Goal: Information Seeking & Learning: Learn about a topic

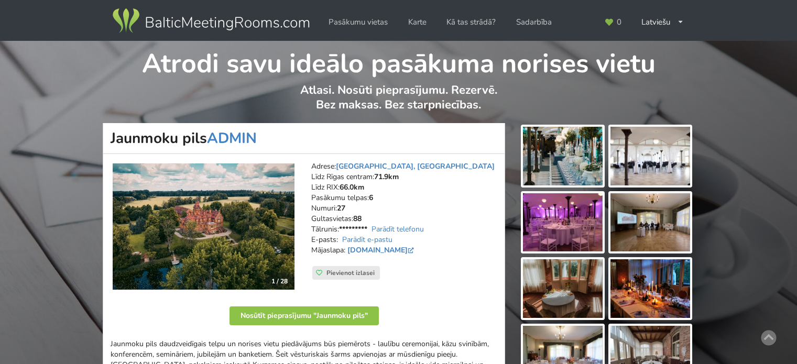
scroll to position [157, 0]
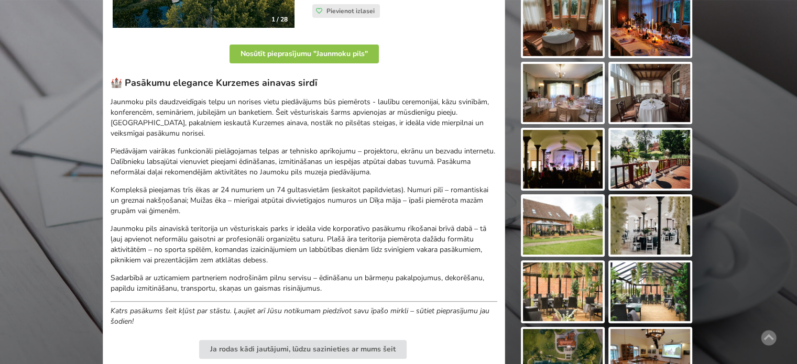
scroll to position [315, 0]
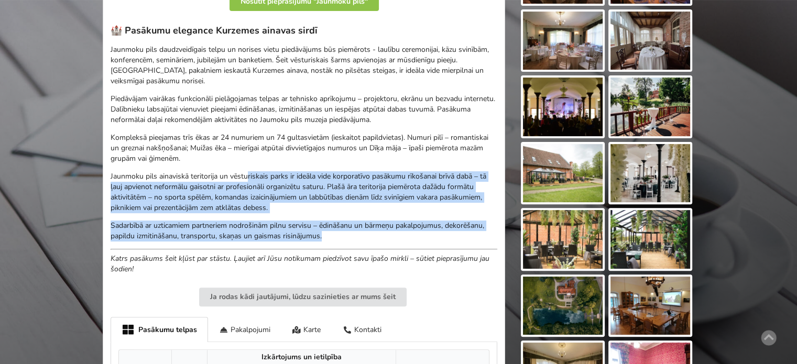
drag, startPoint x: 254, startPoint y: 178, endPoint x: 363, endPoint y: 236, distance: 123.6
click at [361, 234] on div "🏰 Pasākumu elegance Kurzemes ainavas sirdī Jaunmoku pils daudzveidīgais telpu u…" at bounding box center [304, 150] width 387 height 250
click at [365, 239] on p "Sadarbībā ar uzticamiem partneriem nodrošinām pilnu servisu – ēdināšanu un bārm…" at bounding box center [304, 231] width 387 height 21
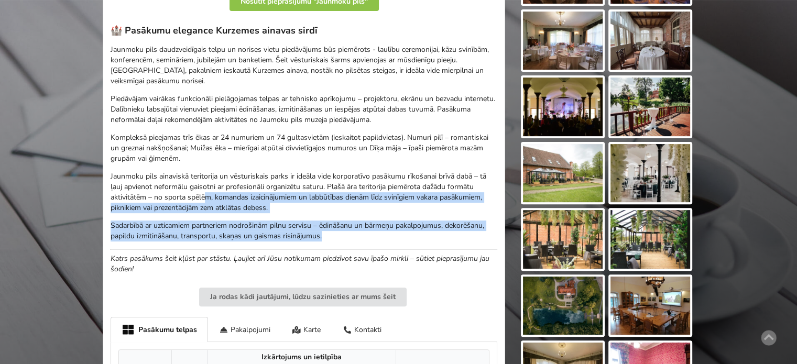
drag, startPoint x: 246, startPoint y: 210, endPoint x: 187, endPoint y: 184, distance: 64.6
click at [192, 187] on div "🏰 Pasākumu elegance Kurzemes ainavas sirdī Jaunmoku pils daudzveidīgais telpu u…" at bounding box center [304, 150] width 387 height 250
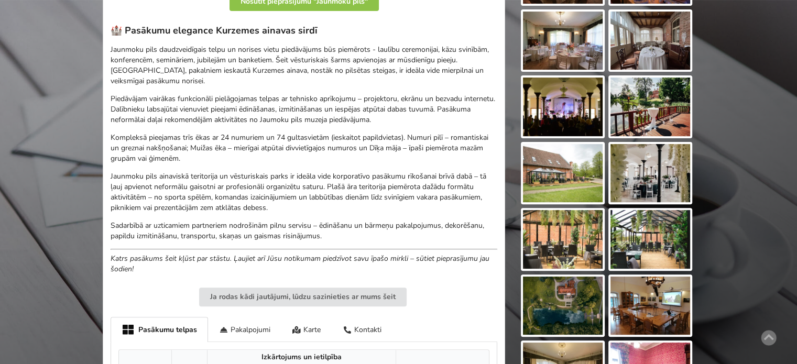
click at [187, 184] on p "Jaunmoku pils ainaviskā teritorija un vēsturiskais parks ir ideāla vide korpora…" at bounding box center [304, 192] width 387 height 42
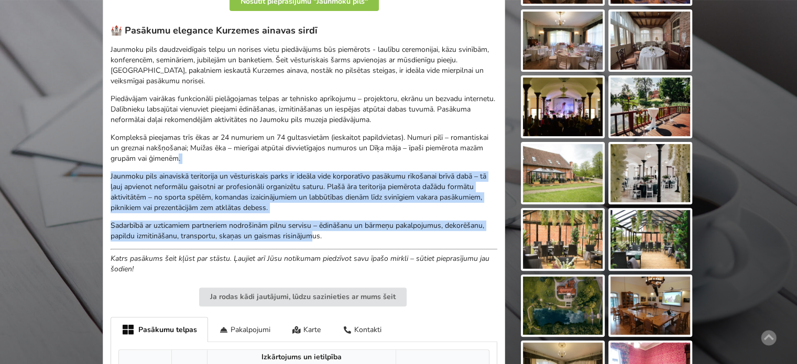
drag, startPoint x: 209, startPoint y: 165, endPoint x: 312, endPoint y: 236, distance: 125.9
click at [312, 236] on div "🏰 Pasākumu elegance Kurzemes ainavas sirdī Jaunmoku pils daudzveidīgais telpu u…" at bounding box center [304, 150] width 387 height 250
click at [312, 236] on p "Sadarbībā ar uzticamiem partneriem nodrošinām pilnu servisu – ēdināšanu un bārm…" at bounding box center [304, 231] width 387 height 21
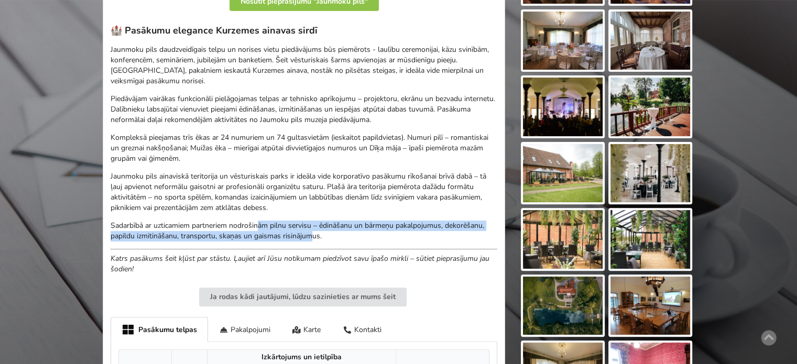
drag, startPoint x: 310, startPoint y: 235, endPoint x: 168, endPoint y: 190, distance: 149.2
click at [189, 209] on div "🏰 Pasākumu elegance Kurzemes ainavas sirdī Jaunmoku pils daudzveidīgais telpu u…" at bounding box center [304, 150] width 387 height 250
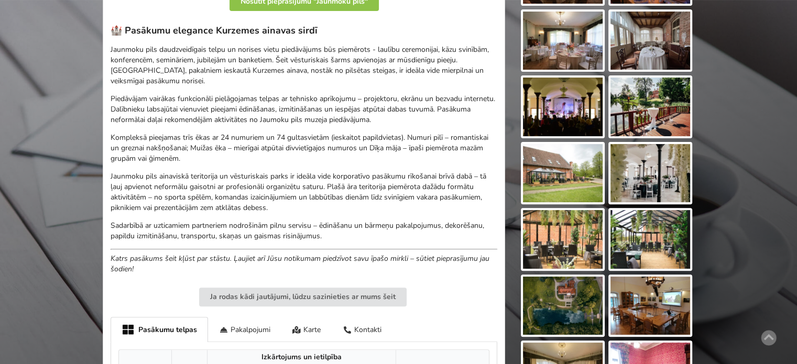
click at [168, 190] on p "Jaunmoku pils ainaviskā teritorija un vēsturiskais parks ir ideāla vide korpora…" at bounding box center [304, 192] width 387 height 42
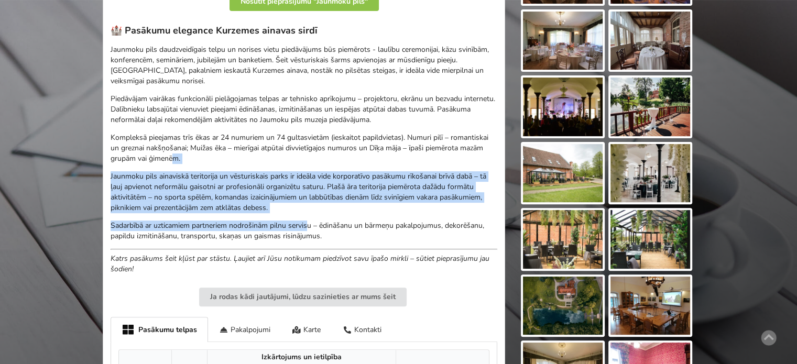
drag, startPoint x: 181, startPoint y: 160, endPoint x: 311, endPoint y: 229, distance: 147.3
click at [310, 228] on div "🏰 Pasākumu elegance Kurzemes ainavas sirdī Jaunmoku pils daudzveidīgais telpu u…" at bounding box center [304, 150] width 387 height 250
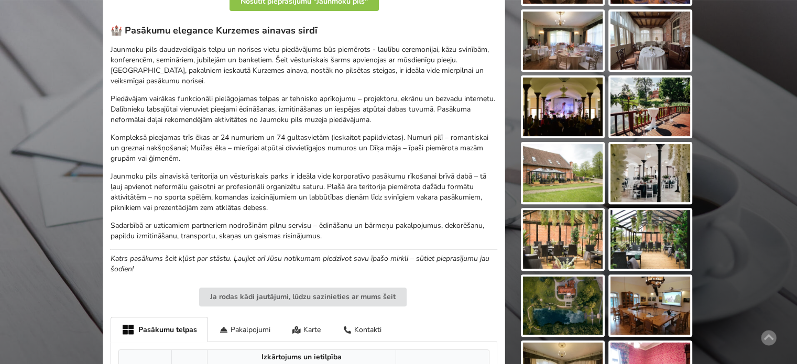
click at [315, 230] on p "Sadarbībā ar uzticamiem partneriem nodrošinām pilnu servisu – ēdināšanu un bārm…" at bounding box center [304, 231] width 387 height 21
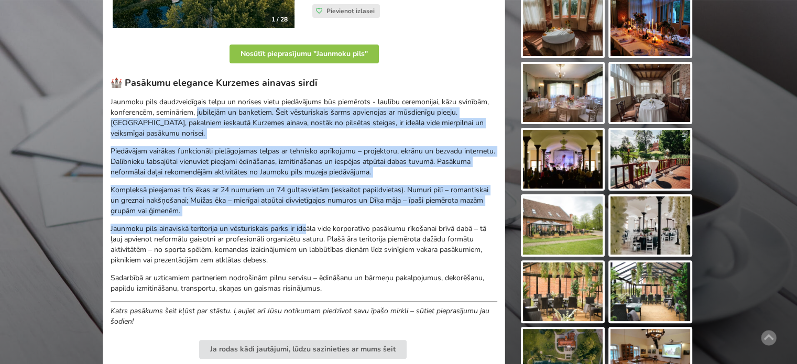
drag, startPoint x: 274, startPoint y: 147, endPoint x: 316, endPoint y: 240, distance: 102.3
click at [312, 234] on div "🏰 Pasākumu elegance Kurzemes ainavas sirdī Jaunmoku pils daudzveidīgais telpu u…" at bounding box center [304, 202] width 387 height 250
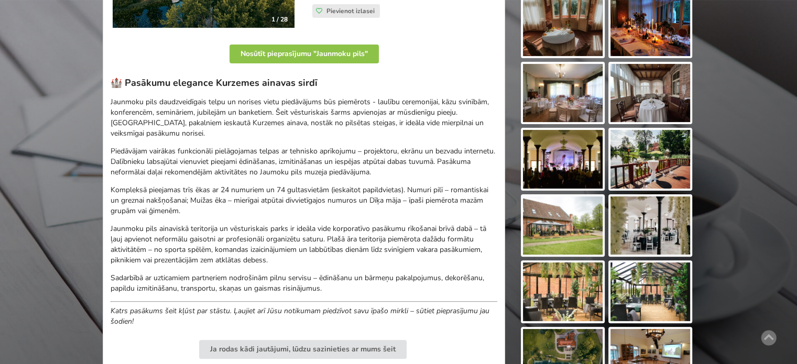
click at [316, 240] on p "Jaunmoku pils ainaviskā teritorija un vēsturiskais parks ir ideāla vide korpora…" at bounding box center [304, 245] width 387 height 42
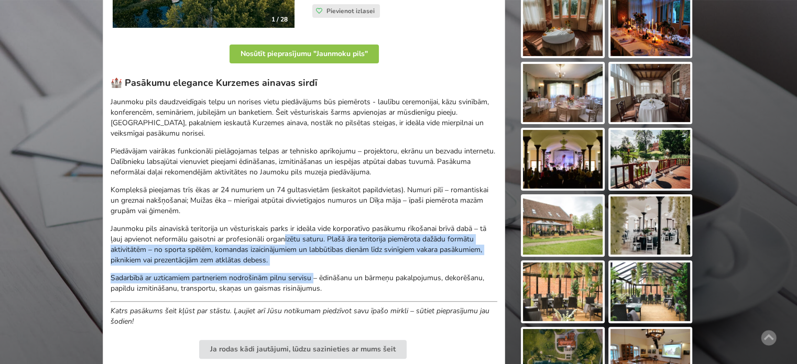
drag, startPoint x: 305, startPoint y: 263, endPoint x: 265, endPoint y: 218, distance: 60.2
click at [270, 227] on div "🏰 Pasākumu elegance Kurzemes ainavas sirdī Jaunmoku pils daudzveidīgais telpu u…" at bounding box center [304, 202] width 387 height 250
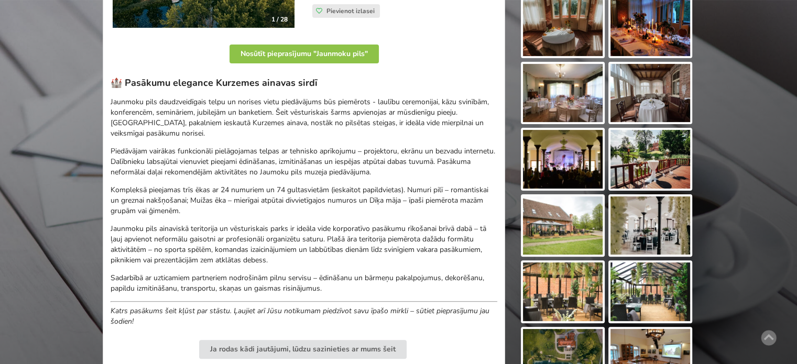
click at [265, 218] on div "🏰 Pasākumu elegance Kurzemes ainavas sirdī Jaunmoku pils daudzveidīgais telpu u…" at bounding box center [304, 202] width 387 height 250
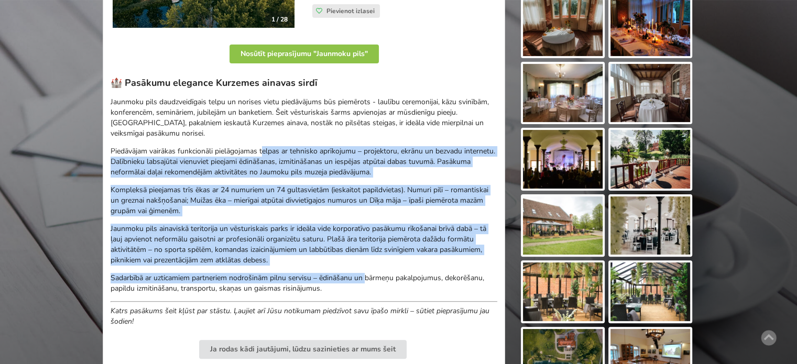
drag, startPoint x: 291, startPoint y: 170, endPoint x: 373, endPoint y: 277, distance: 134.5
click at [372, 276] on div "🏰 Pasākumu elegance Kurzemes ainavas sirdī Jaunmoku pils daudzveidīgais telpu u…" at bounding box center [304, 202] width 387 height 250
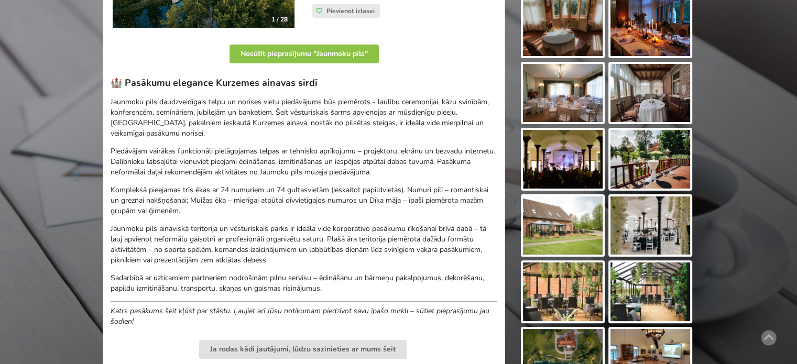
click at [377, 280] on p "Sadarbībā ar uzticamiem partneriem nodrošinām pilnu servisu – ēdināšanu un bārm…" at bounding box center [304, 283] width 387 height 21
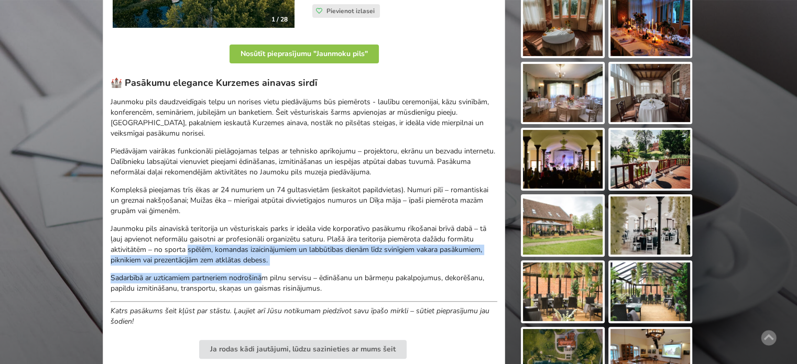
drag, startPoint x: 187, startPoint y: 249, endPoint x: 266, endPoint y: 275, distance: 83.2
click at [266, 275] on div "🏰 Pasākumu elegance Kurzemes ainavas sirdī Jaunmoku pils daudzveidīgais telpu u…" at bounding box center [304, 202] width 387 height 250
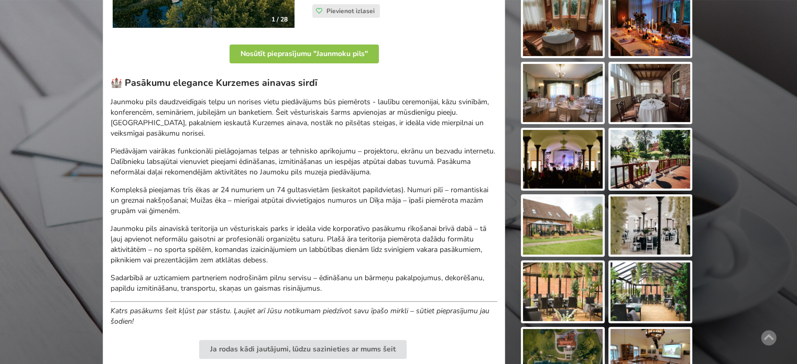
click at [268, 283] on p "Sadarbībā ar uzticamiem partneriem nodrošinām pilnu servisu – ēdināšanu un bārm…" at bounding box center [304, 283] width 387 height 21
click at [192, 265] on div "🏰 Pasākumu elegance Kurzemes ainavas sirdī Jaunmoku pils daudzveidīgais telpu u…" at bounding box center [304, 202] width 387 height 250
click at [158, 251] on p "Jaunmoku pils ainaviskā teritorija un vēsturiskais parks ir ideāla vide korpora…" at bounding box center [304, 245] width 387 height 42
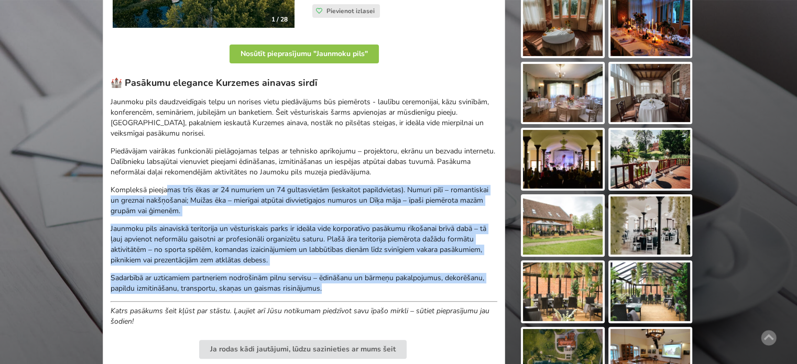
drag, startPoint x: 240, startPoint y: 230, endPoint x: 329, endPoint y: 288, distance: 106.6
click at [329, 287] on div "🏰 Pasākumu elegance Kurzemes ainavas sirdī Jaunmoku pils daudzveidīgais telpu u…" at bounding box center [304, 202] width 387 height 250
click at [332, 289] on p "Sadarbībā ar uzticamiem partneriem nodrošinām pilnu servisu – ēdināšanu un bārm…" at bounding box center [304, 283] width 387 height 21
drag, startPoint x: 214, startPoint y: 226, endPoint x: 192, endPoint y: 207, distance: 29.3
click at [196, 210] on div "🏰 Pasākumu elegance Kurzemes ainavas sirdī Jaunmoku pils daudzveidīgais telpu u…" at bounding box center [304, 202] width 387 height 250
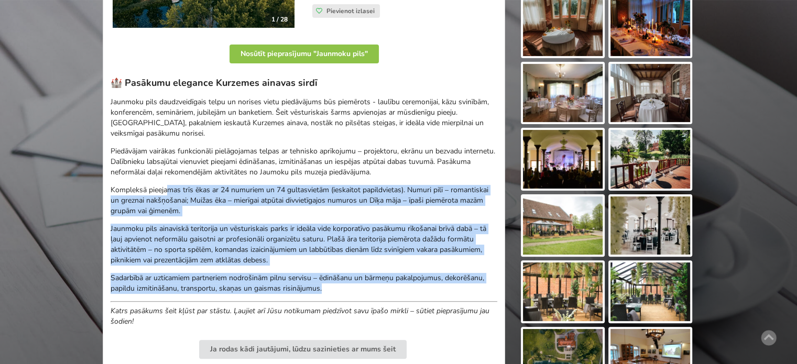
click at [192, 207] on p "Kompleksā pieejamas trīs ēkas ar 24 numuriem un 74 gultasvietām (ieskaitot papi…" at bounding box center [304, 200] width 387 height 31
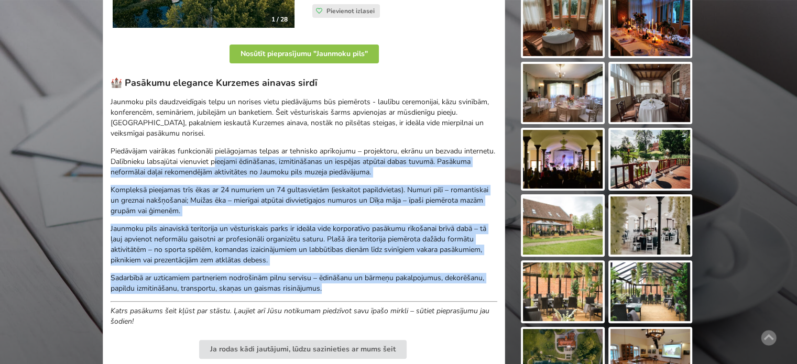
drag, startPoint x: 265, startPoint y: 165, endPoint x: 371, endPoint y: 295, distance: 168.4
click at [371, 295] on div "🏰 Pasākumu elegance Kurzemes ainavas sirdī Jaunmoku pils daudzveidīgais telpu u…" at bounding box center [304, 202] width 387 height 250
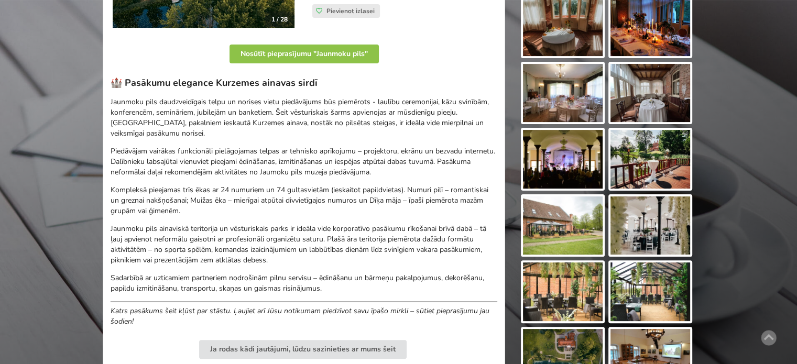
click at [372, 295] on div "🏰 Pasākumu elegance Kurzemes ainavas sirdī Jaunmoku pils daudzveidīgais telpu u…" at bounding box center [304, 202] width 387 height 250
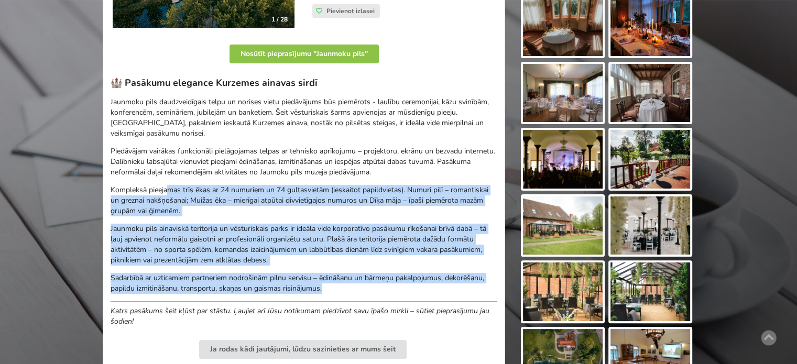
drag, startPoint x: 300, startPoint y: 285, endPoint x: 150, endPoint y: 159, distance: 195.4
click at [153, 163] on div "🏰 Pasākumu elegance Kurzemes ainavas sirdī Jaunmoku pils daudzveidīgais telpu u…" at bounding box center [304, 202] width 387 height 250
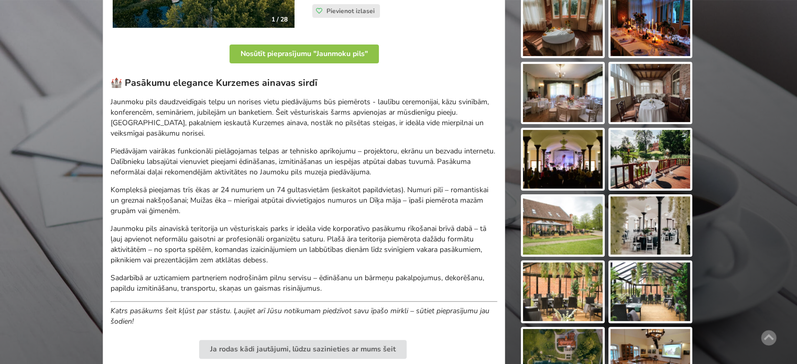
click at [149, 158] on p "Piedāvājam vairākas funkcionāli pielāgojamas telpas ar tehnisko aprīkojumu – pr…" at bounding box center [304, 161] width 387 height 31
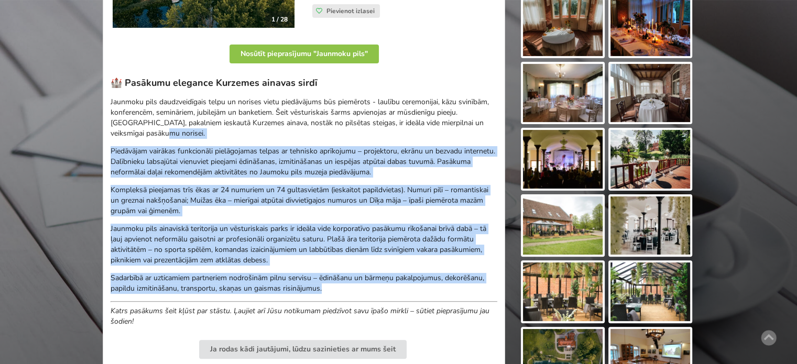
drag, startPoint x: 208, startPoint y: 215, endPoint x: 336, endPoint y: 292, distance: 149.1
click at [336, 292] on div "🏰 Pasākumu elegance Kurzemes ainavas sirdī Jaunmoku pils daudzveidīgais telpu u…" at bounding box center [304, 202] width 387 height 250
click at [336, 292] on p "Sadarbībā ar uzticamiem partneriem nodrošinām pilnu servisu – ēdināšanu un bārm…" at bounding box center [304, 283] width 387 height 21
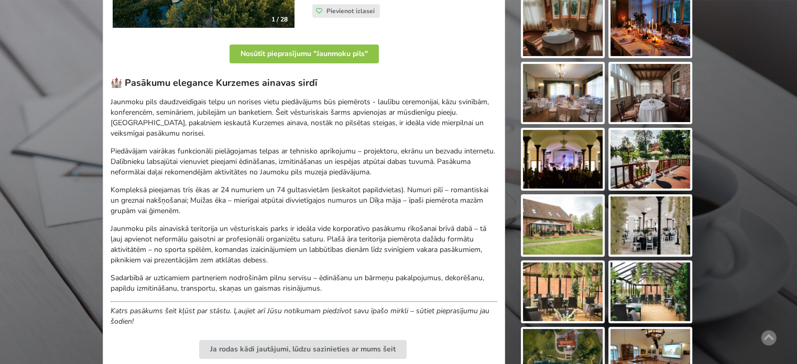
drag, startPoint x: 188, startPoint y: 232, endPoint x: 182, endPoint y: 226, distance: 8.2
click at [187, 232] on p "Jaunmoku pils ainaviskā teritorija un vēsturiskais parks ir ideāla vide korpora…" at bounding box center [304, 245] width 387 height 42
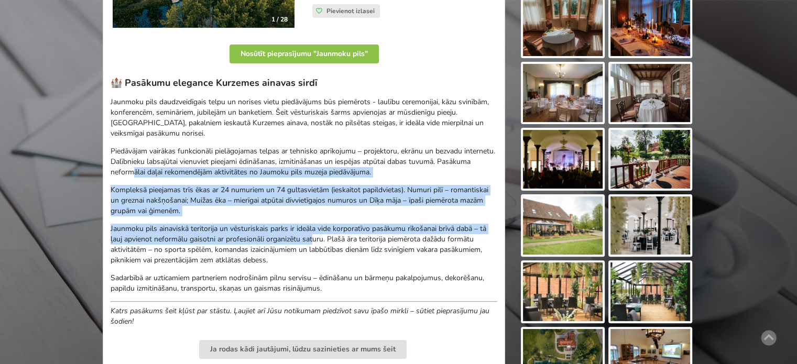
drag, startPoint x: 201, startPoint y: 178, endPoint x: 319, endPoint y: 246, distance: 136.5
click at [316, 244] on div "🏰 Pasākumu elegance Kurzemes ainavas sirdī Jaunmoku pils daudzveidīgais telpu u…" at bounding box center [304, 202] width 387 height 250
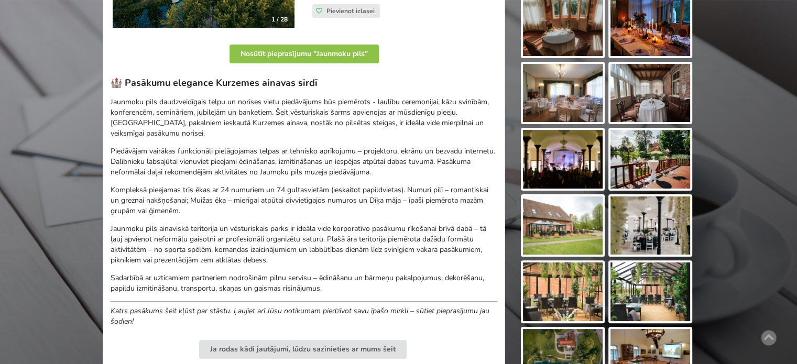
click at [320, 247] on p "Jaunmoku pils ainaviskā teritorija un vēsturiskais parks ir ideāla vide korpora…" at bounding box center [304, 245] width 387 height 42
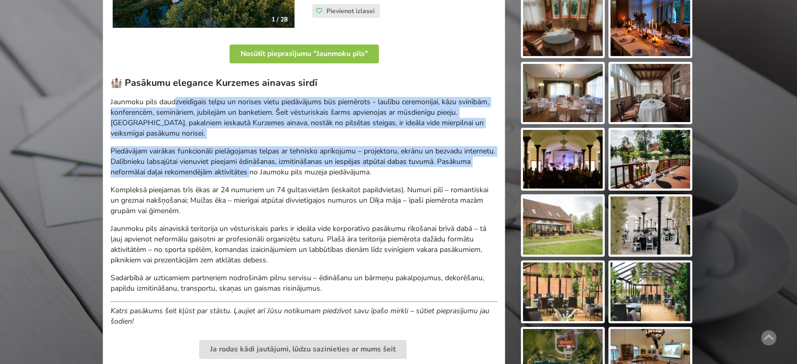
drag, startPoint x: 174, startPoint y: 105, endPoint x: 323, endPoint y: 183, distance: 168.4
click at [321, 181] on div "🏰 Pasākumu elegance Kurzemes ainavas sirdī Jaunmoku pils daudzveidīgais telpu u…" at bounding box center [304, 202] width 387 height 250
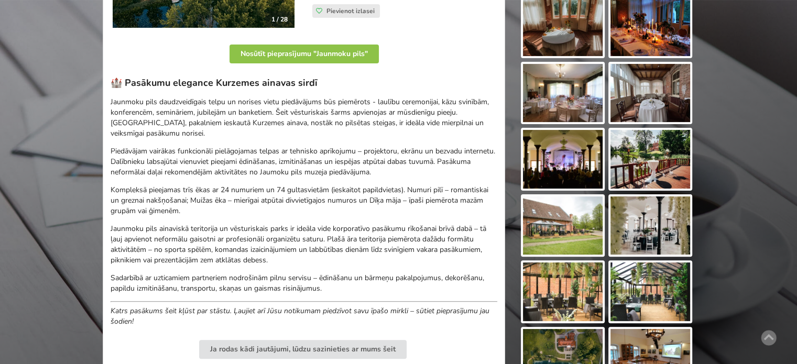
click at [329, 196] on p "Kompleksā pieejamas trīs ēkas ar 24 numuriem un 74 gultasvietām (ieskaitot papi…" at bounding box center [304, 200] width 387 height 31
drag, startPoint x: 275, startPoint y: 197, endPoint x: 188, endPoint y: 141, distance: 103.7
click at [199, 153] on div "🏰 Pasākumu elegance Kurzemes ainavas sirdī Jaunmoku pils daudzveidīgais telpu u…" at bounding box center [304, 202] width 387 height 250
click at [188, 141] on div "🏰 Pasākumu elegance Kurzemes ainavas sirdī Jaunmoku pils daudzveidīgais telpu u…" at bounding box center [304, 202] width 387 height 250
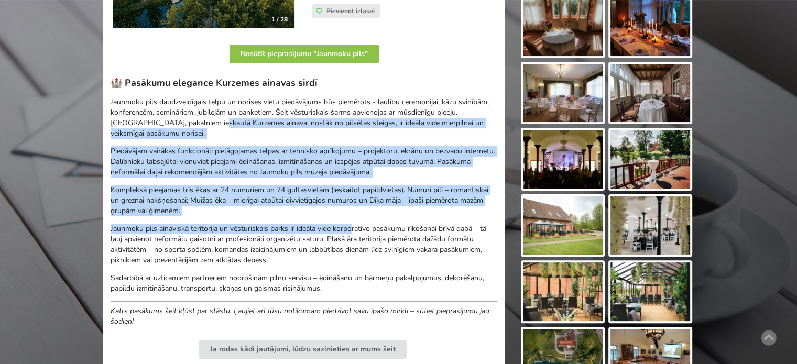
drag, startPoint x: 204, startPoint y: 121, endPoint x: 355, endPoint y: 229, distance: 185.7
click at [354, 226] on div "🏰 Pasākumu elegance Kurzemes ainavas sirdī Jaunmoku pils daudzveidīgais telpu u…" at bounding box center [304, 202] width 387 height 250
click at [355, 229] on p "Jaunmoku pils ainaviskā teritorija un vēsturiskais parks ir ideāla vide korpora…" at bounding box center [304, 245] width 387 height 42
drag, startPoint x: 172, startPoint y: 137, endPoint x: 299, endPoint y: 219, distance: 151.4
click at [299, 219] on div "🏰 Pasākumu elegance Kurzemes ainavas sirdī Jaunmoku pils daudzveidīgais telpu u…" at bounding box center [304, 202] width 387 height 250
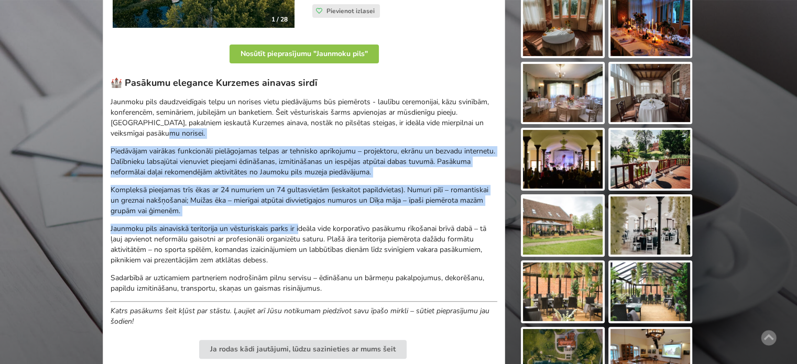
click at [299, 219] on div "🏰 Pasākumu elegance Kurzemes ainavas sirdī Jaunmoku pils daudzveidīgais telpu u…" at bounding box center [304, 202] width 387 height 250
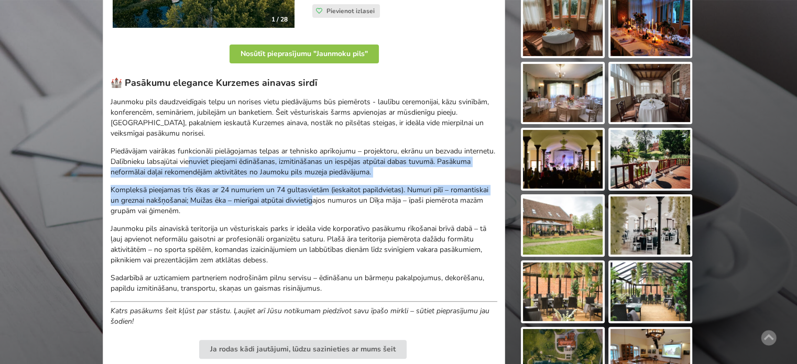
drag, startPoint x: 301, startPoint y: 199, endPoint x: 195, endPoint y: 148, distance: 117.9
click at [195, 148] on div "🏰 Pasākumu elegance Kurzemes ainavas sirdī Jaunmoku pils daudzveidīgais telpu u…" at bounding box center [304, 202] width 387 height 250
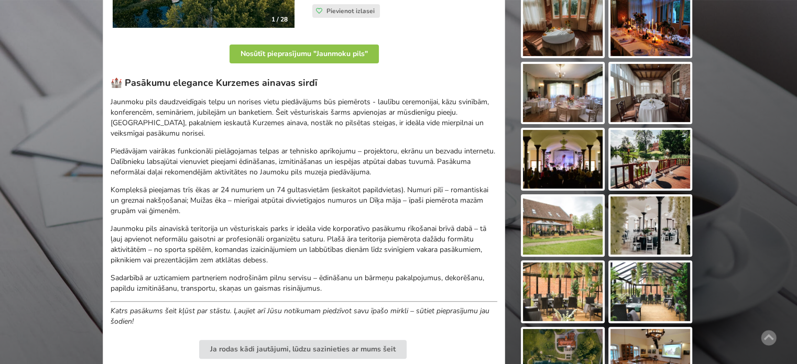
click at [177, 137] on p "Jaunmoku pils daudzveidīgais telpu un norises vietu piedāvājums būs piemērots -…" at bounding box center [304, 118] width 387 height 42
drag, startPoint x: 287, startPoint y: 188, endPoint x: 318, endPoint y: 220, distance: 44.5
click at [318, 219] on div "🏰 Pasākumu elegance Kurzemes ainavas sirdī Jaunmoku pils daudzveidīgais telpu u…" at bounding box center [304, 202] width 387 height 250
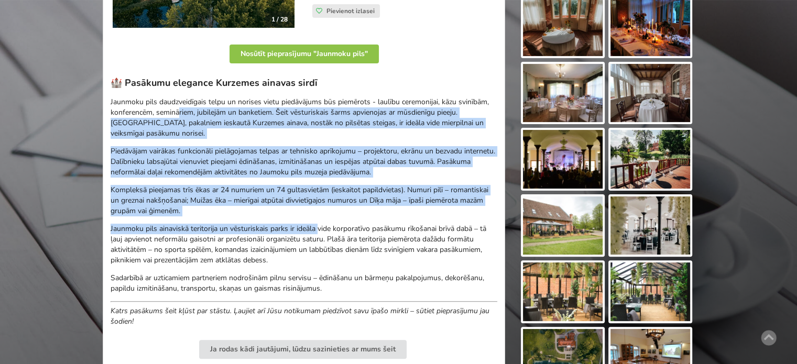
click at [318, 220] on div "🏰 Pasākumu elegance Kurzemes ainavas sirdī Jaunmoku pils daudzveidīgais telpu u…" at bounding box center [304, 202] width 387 height 250
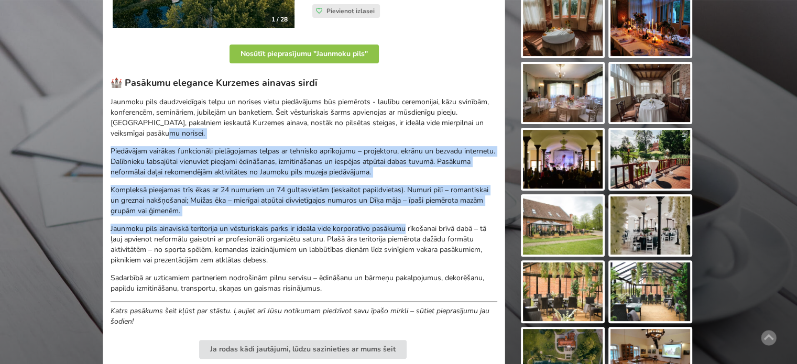
drag, startPoint x: 399, startPoint y: 205, endPoint x: 407, endPoint y: 224, distance: 21.1
click at [407, 224] on div "🏰 Pasākumu elegance Kurzemes ainavas sirdī Jaunmoku pils daudzveidīgais telpu u…" at bounding box center [304, 202] width 387 height 250
click at [407, 224] on p "Jaunmoku pils ainaviskā teritorija un vēsturiskais parks ir ideāla vide korpora…" at bounding box center [304, 245] width 387 height 42
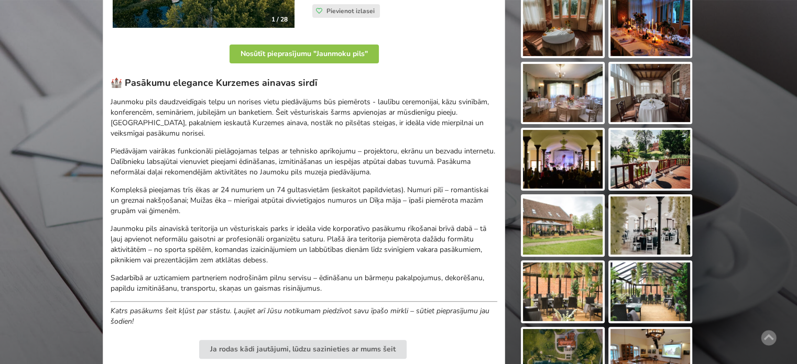
drag, startPoint x: 320, startPoint y: 242, endPoint x: 182, endPoint y: 150, distance: 165.2
click at [184, 152] on div "🏰 Pasākumu elegance Kurzemes ainavas sirdī Jaunmoku pils daudzveidīgais telpu u…" at bounding box center [304, 202] width 387 height 250
click at [179, 146] on p "Piedāvājam vairākas funkcionāli pielāgojamas telpas ar tehnisko aprīkojumu – pr…" at bounding box center [304, 161] width 387 height 31
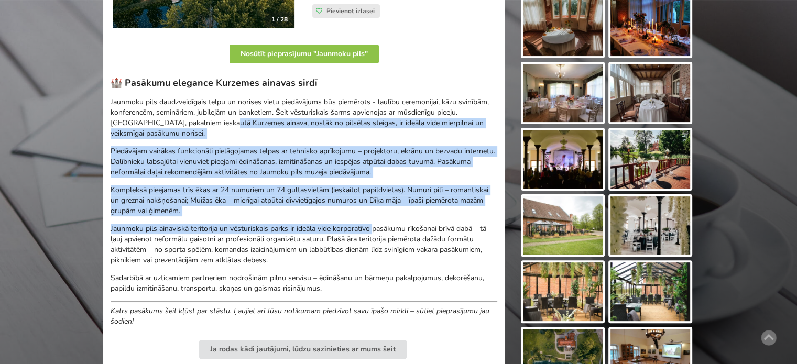
drag, startPoint x: 222, startPoint y: 123, endPoint x: 375, endPoint y: 224, distance: 182.8
click at [375, 224] on div "🏰 Pasākumu elegance Kurzemes ainavas sirdī Jaunmoku pils daudzveidīgais telpu u…" at bounding box center [304, 202] width 387 height 250
click at [375, 224] on p "Jaunmoku pils ainaviskā teritorija un vēsturiskais parks ir ideāla vide korpora…" at bounding box center [304, 245] width 387 height 42
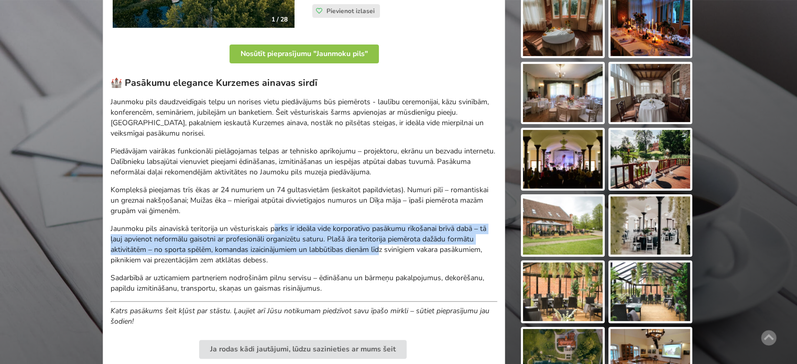
drag, startPoint x: 360, startPoint y: 248, endPoint x: 233, endPoint y: 203, distance: 135.0
click at [235, 204] on div "🏰 Pasākumu elegance Kurzemes ainavas sirdī Jaunmoku pils daudzveidīgais telpu u…" at bounding box center [304, 202] width 387 height 250
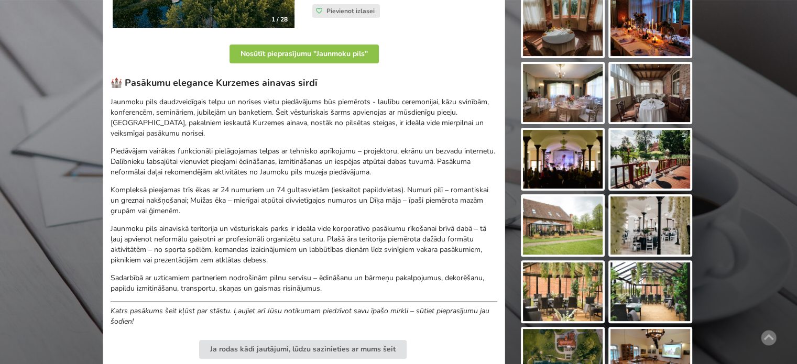
click at [233, 203] on p "Kompleksā pieejamas trīs ēkas ar 24 numuriem un 74 gultasvietām (ieskaitot papi…" at bounding box center [304, 200] width 387 height 31
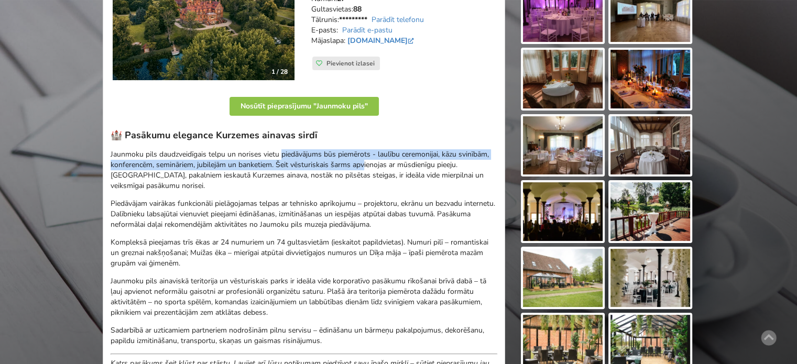
drag, startPoint x: 285, startPoint y: 155, endPoint x: 396, endPoint y: 171, distance: 112.3
click at [395, 169] on p "Jaunmoku pils daudzveidīgais telpu un norises vietu piedāvājums būs piemērots -…" at bounding box center [304, 170] width 387 height 42
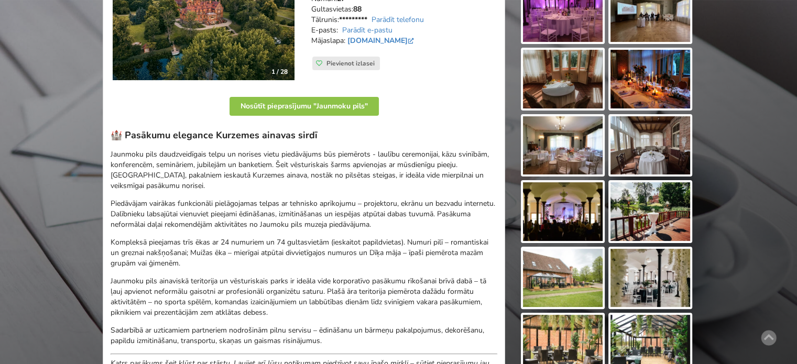
click at [399, 171] on p "Jaunmoku pils daudzveidīgais telpu un norises vietu piedāvājums būs piemērots -…" at bounding box center [304, 170] width 387 height 42
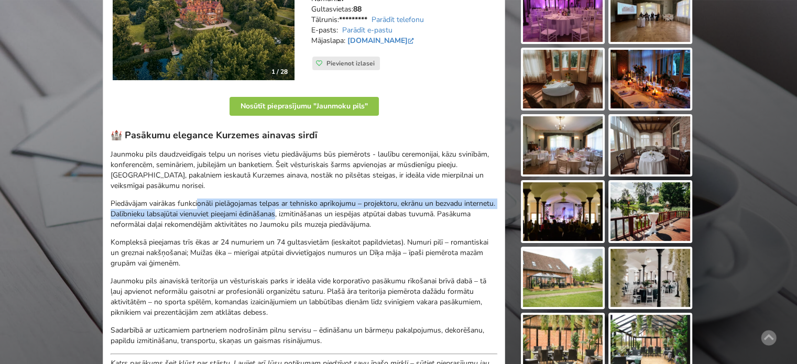
drag, startPoint x: 248, startPoint y: 210, endPoint x: 380, endPoint y: 223, distance: 132.3
click at [366, 223] on p "Piedāvājam vairākas funkcionāli pielāgojamas telpas ar tehnisko aprīkojumu – pr…" at bounding box center [304, 214] width 387 height 31
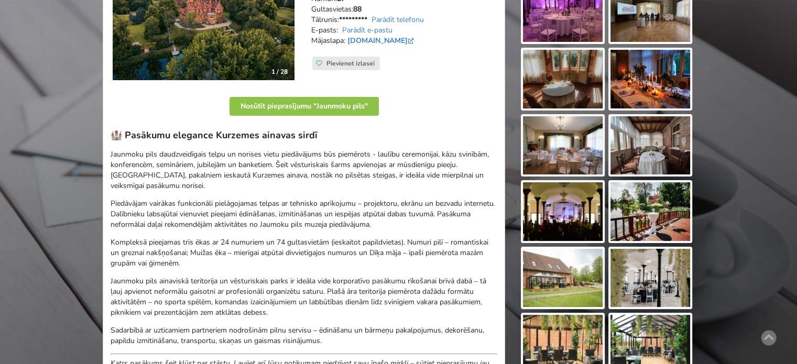
click at [390, 224] on p "Piedāvājam vairākas funkcionāli pielāgojamas telpas ar tehnisko aprīkojumu – pr…" at bounding box center [304, 214] width 387 height 31
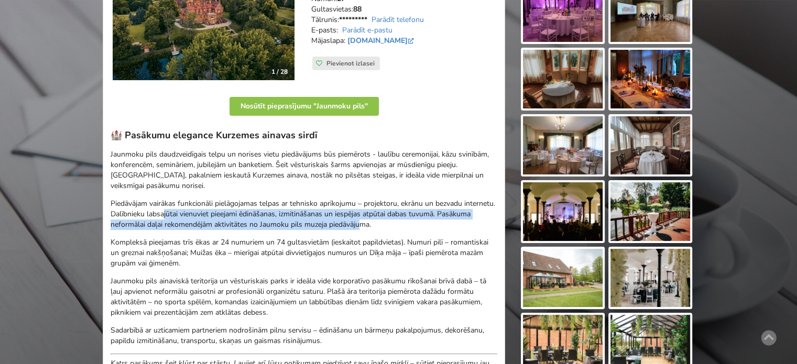
drag, startPoint x: 428, startPoint y: 228, endPoint x: 191, endPoint y: 212, distance: 237.5
click at [193, 213] on p "Piedāvājam vairākas funkcionāli pielāgojamas telpas ar tehnisko aprīkojumu – pr…" at bounding box center [304, 214] width 387 height 31
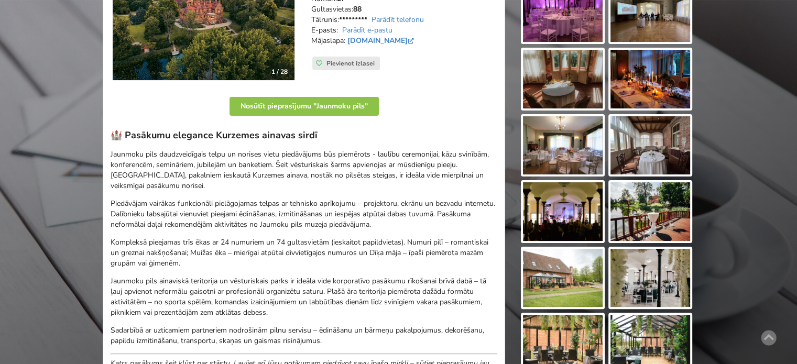
click at [191, 212] on p "Piedāvājam vairākas funkcionāli pielāgojamas telpas ar tehnisko aprīkojumu – pr…" at bounding box center [304, 214] width 387 height 31
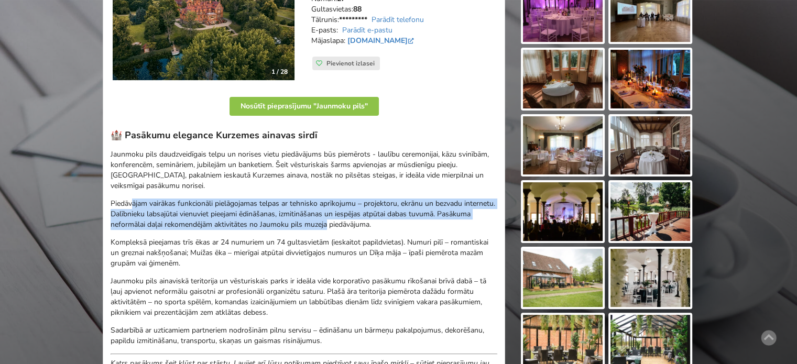
drag, startPoint x: 179, startPoint y: 210, endPoint x: 392, endPoint y: 225, distance: 213.3
click at [392, 225] on p "Piedāvājam vairākas funkcionāli pielāgojamas telpas ar tehnisko aprīkojumu – pr…" at bounding box center [304, 214] width 387 height 31
drag
click at [214, 204] on p "Piedāvājam vairākas funkcionāli pielāgojamas telpas ar tehnisko aprīkojumu – pr…" at bounding box center [304, 214] width 387 height 31
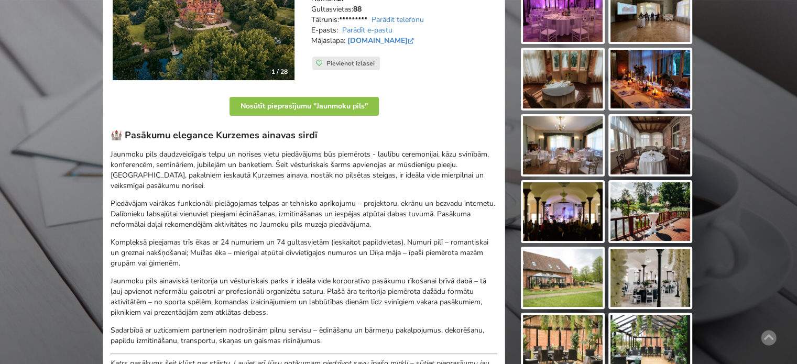
click at [204, 202] on p "Piedāvājam vairākas funkcionāli pielāgojamas telpas ar tehnisko aprīkojumu – pr…" at bounding box center [304, 214] width 387 height 31
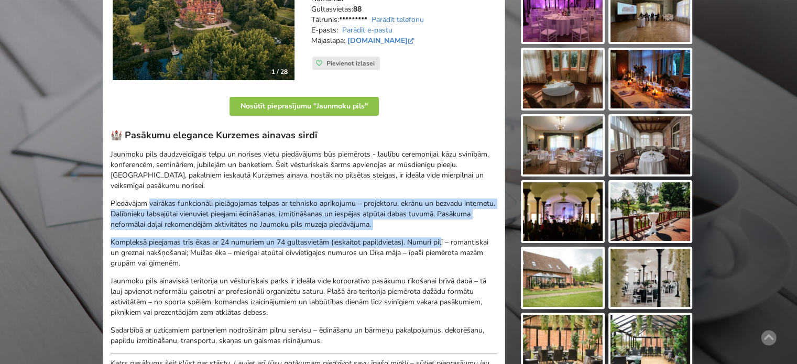
click at [444, 232] on div "🏰 Pasākumu elegance Kurzemes ainavas sirdī Jaunmoku pils daudzveidīgais telpu u…" at bounding box center [304, 254] width 387 height 250
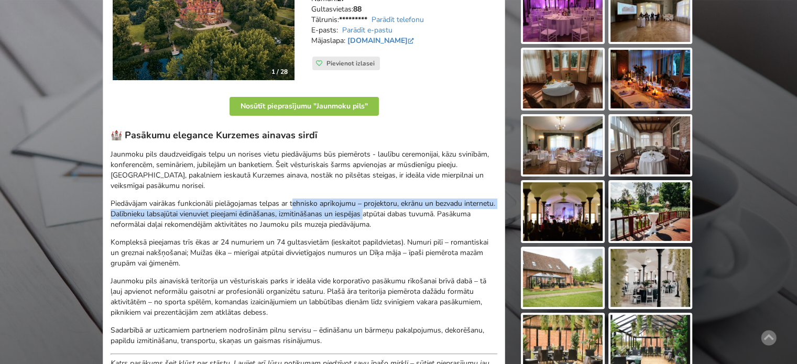
click at [421, 219] on div "🏰 Pasākumu elegance Kurzemes ainavas sirdī Jaunmoku pils daudzveidīgais telpu u…" at bounding box center [304, 254] width 387 height 250
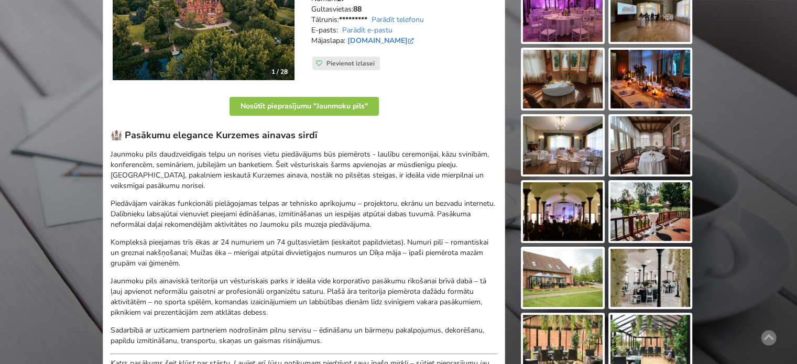
click at [424, 220] on p "Piedāvājam vairākas funkcionāli pielāgojamas telpas ar tehnisko aprīkojumu – pr…" at bounding box center [304, 214] width 387 height 31
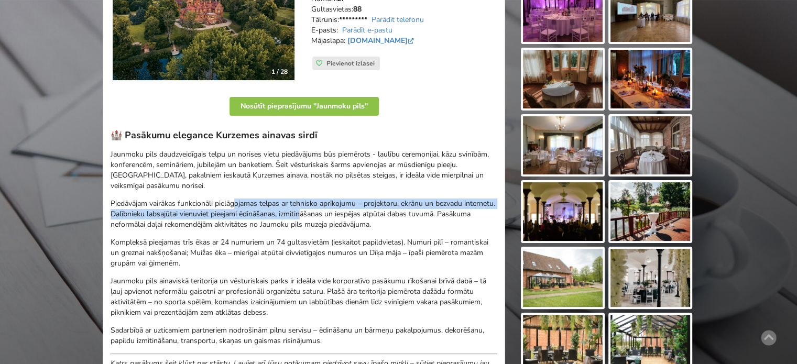
click at [375, 225] on p "Piedāvājam vairākas funkcionāli pielāgojamas telpas ar tehnisko aprīkojumu – pr…" at bounding box center [304, 214] width 387 height 31
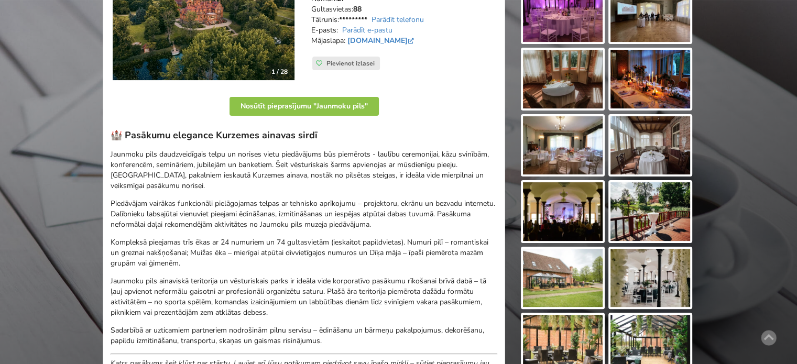
click at [383, 227] on p "Piedāvājam vairākas funkcionāli pielāgojamas telpas ar tehnisko aprīkojumu – pr…" at bounding box center [304, 214] width 387 height 31
click at [376, 299] on p "Jaunmoku pils ainaviskā teritorija un vēsturiskais parks ir ideāla vide korpora…" at bounding box center [304, 297] width 387 height 42
click at [386, 301] on p "Jaunmoku pils ainaviskā teritorija un vēsturiskais parks ir ideāla vide korpora…" at bounding box center [304, 297] width 387 height 42
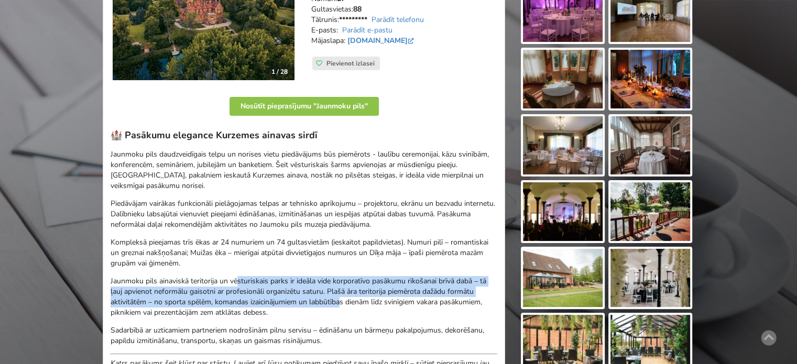
click at [211, 272] on div "🏰 Pasākumu elegance Kurzemes ainavas sirdī Jaunmoku pils daudzveidīgais telpu u…" at bounding box center [304, 254] width 387 height 250
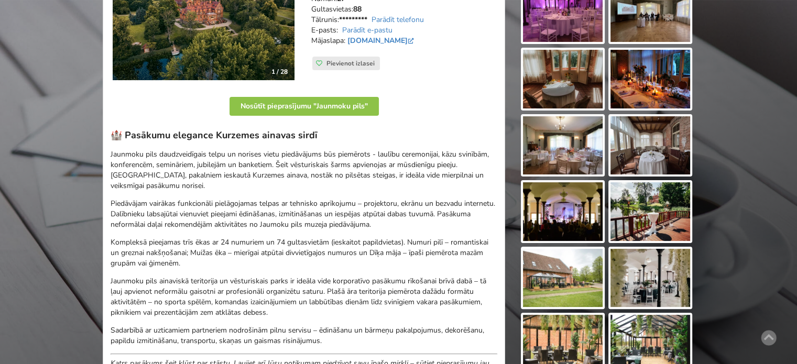
click at [204, 270] on div "🏰 Pasākumu elegance Kurzemes ainavas sirdī Jaunmoku pils daudzveidīgais telpu u…" at bounding box center [304, 254] width 387 height 250
click at [371, 294] on p "Jaunmoku pils ainaviskā teritorija un vēsturiskais parks ir ideāla vide korpora…" at bounding box center [304, 297] width 387 height 42
click at [392, 297] on p "Jaunmoku pils ainaviskā teritorija un vēsturiskais parks ir ideāla vide korpora…" at bounding box center [304, 297] width 387 height 42
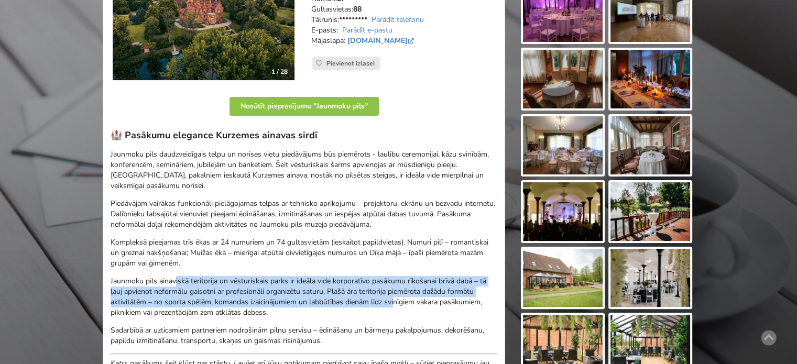
click at [407, 302] on div "🏰 Pasākumu elegance Kurzemes ainavas sirdī Jaunmoku pils daudzveidīgais telpu u…" at bounding box center [304, 254] width 387 height 250
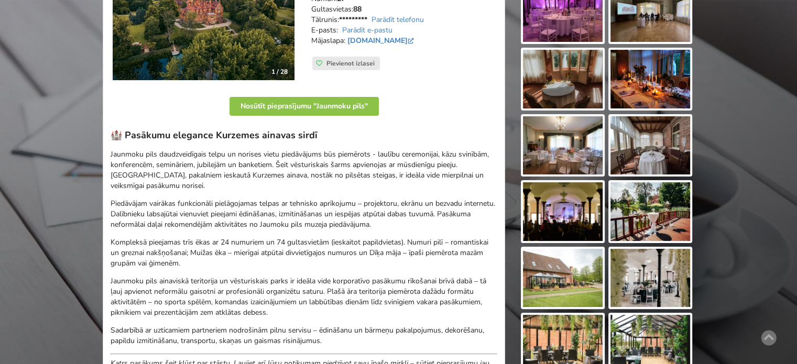
click at [433, 306] on p "Jaunmoku pils ainaviskā teritorija un vēsturiskais parks ir ideāla vide korpora…" at bounding box center [304, 297] width 387 height 42
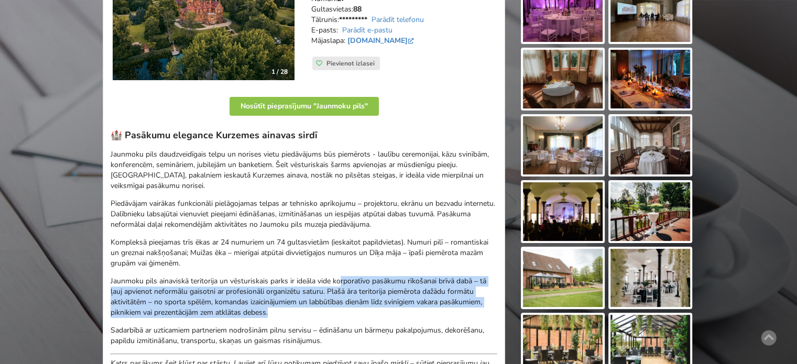
click at [463, 315] on p "Jaunmoku pils ainaviskā teritorija un vēsturiskais parks ir ideāla vide korpora…" at bounding box center [304, 297] width 387 height 42
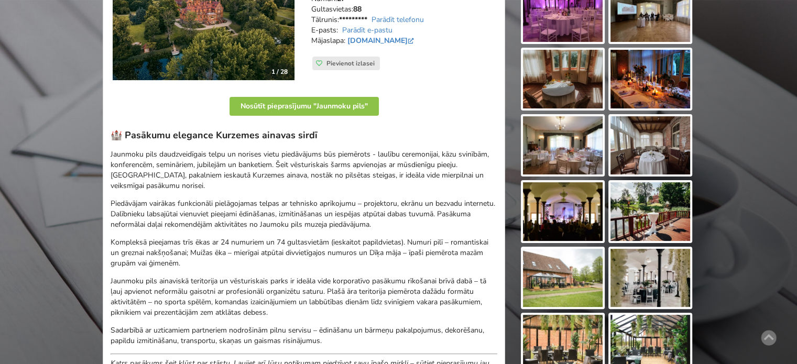
scroll to position [0, 0]
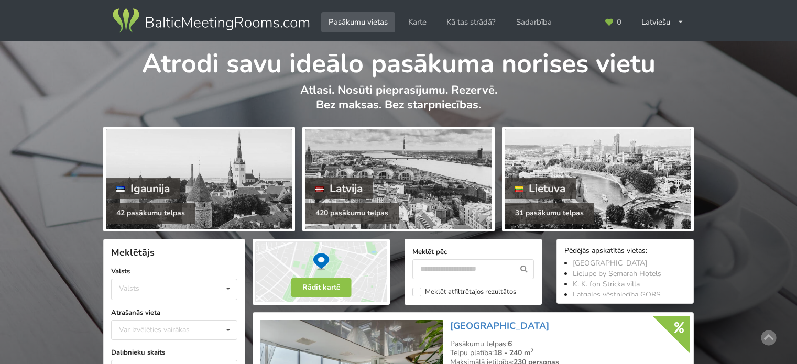
scroll to position [262, 0]
